Goal: Navigation & Orientation: Find specific page/section

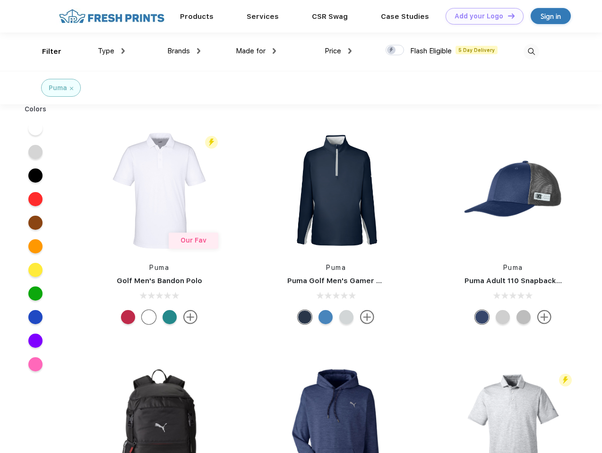
scroll to position [0, 0]
click at [481, 16] on link "Add your Logo Design Tool" at bounding box center [484, 16] width 78 height 17
click at [45, 51] on div "Filter" at bounding box center [51, 51] width 19 height 11
click at [111, 51] on span "Type" at bounding box center [106, 51] width 17 height 9
click at [184, 51] on span "Brands" at bounding box center [178, 51] width 23 height 9
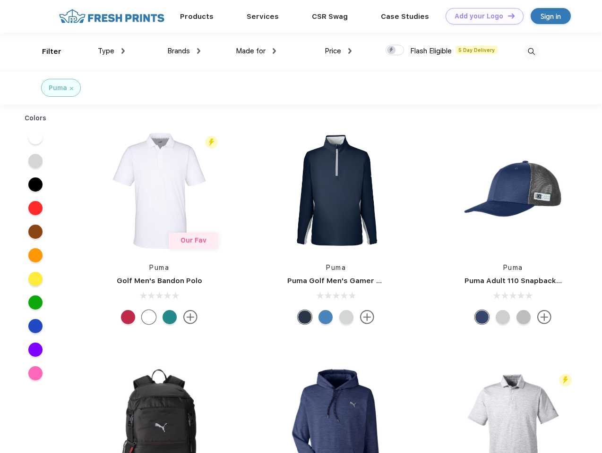
click at [256, 51] on span "Made for" at bounding box center [251, 51] width 30 height 9
click at [338, 51] on span "Price" at bounding box center [333, 51] width 17 height 9
click at [395, 51] on div at bounding box center [394, 50] width 18 height 10
click at [392, 51] on input "checkbox" at bounding box center [388, 47] width 6 height 6
click at [531, 51] on img at bounding box center [531, 52] width 16 height 16
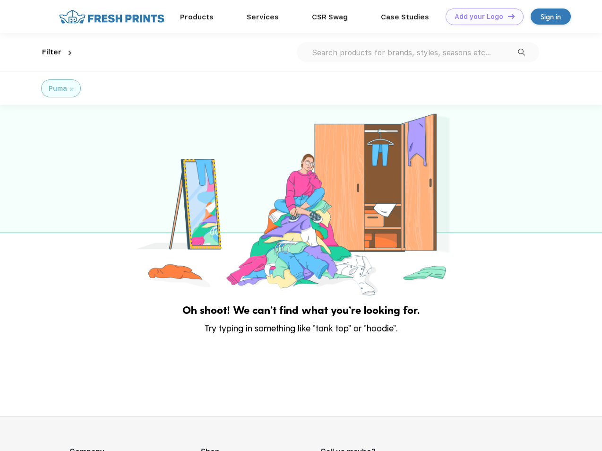
click at [35, 128] on div at bounding box center [301, 201] width 602 height 193
click at [35, 152] on div at bounding box center [301, 201] width 602 height 193
